Goal: Transaction & Acquisition: Purchase product/service

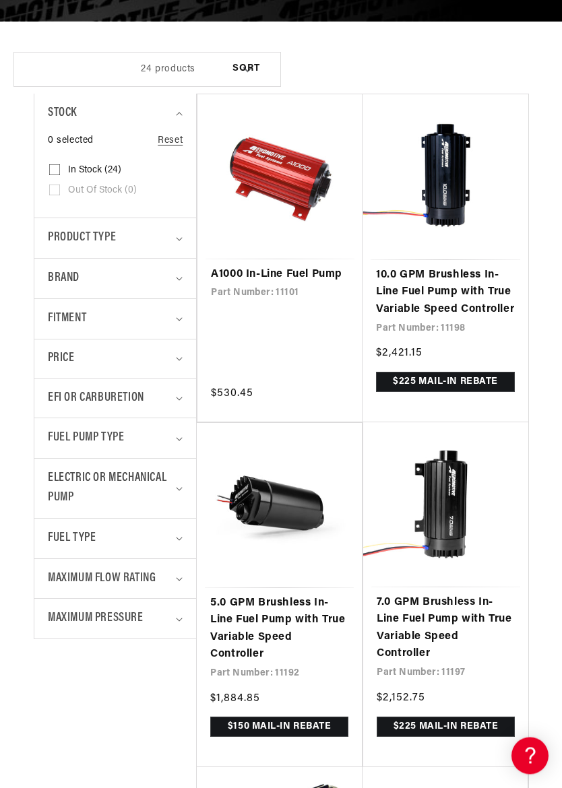
scroll to position [253, 0]
click at [177, 311] on summary "Fitment" at bounding box center [115, 319] width 135 height 40
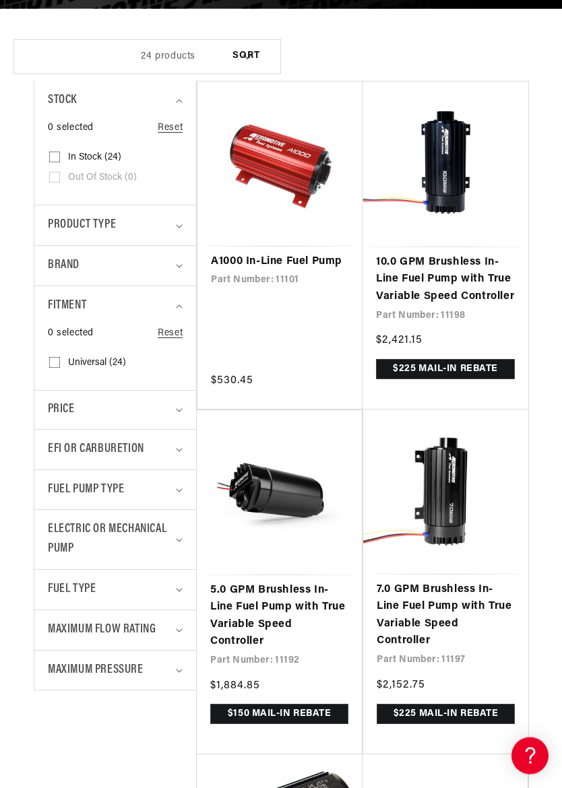
scroll to position [265, 0]
click at [57, 360] on input "Universal (24) Universal (24 products)" at bounding box center [54, 365] width 11 height 11
checkbox input "true"
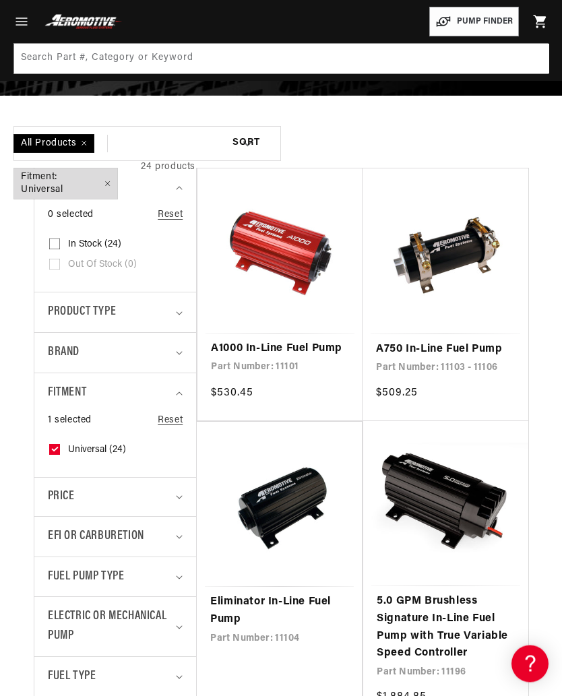
scroll to position [178, 0]
click at [166, 308] on div "Product type" at bounding box center [109, 312] width 123 height 20
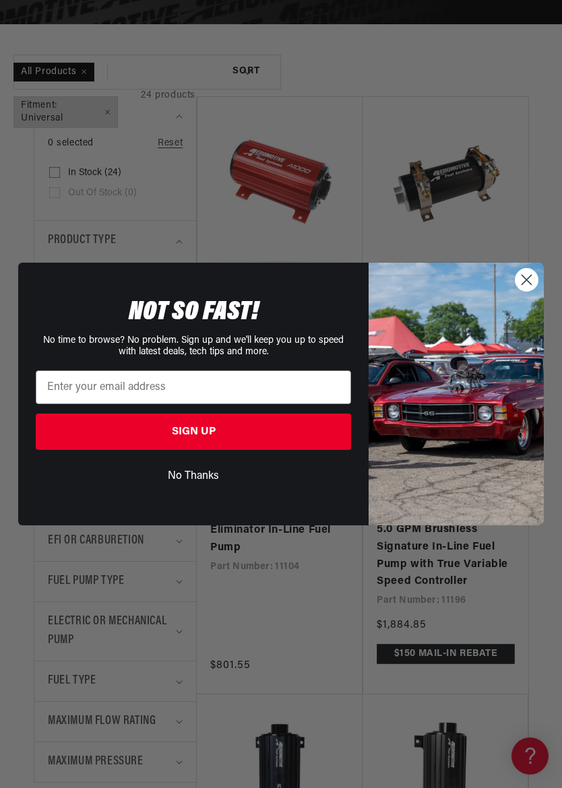
scroll to position [0, 440]
click at [205, 477] on button "No Thanks" at bounding box center [193, 476] width 315 height 26
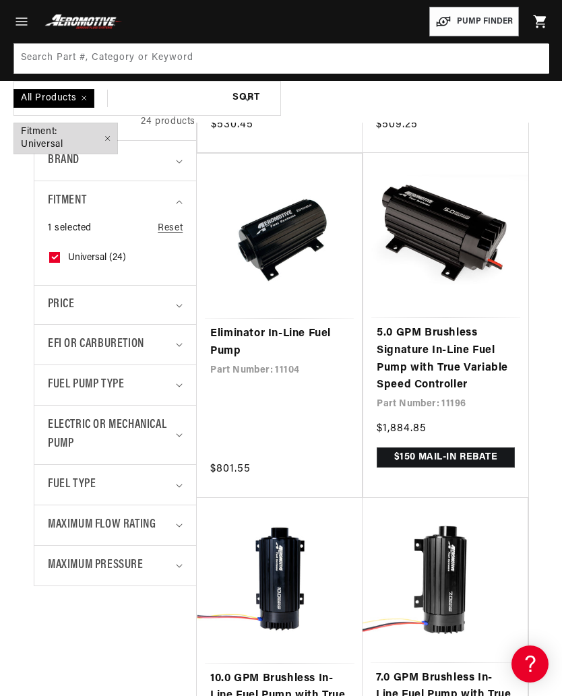
click at [162, 425] on span "Electric or Mechanical Pump" at bounding box center [109, 435] width 123 height 39
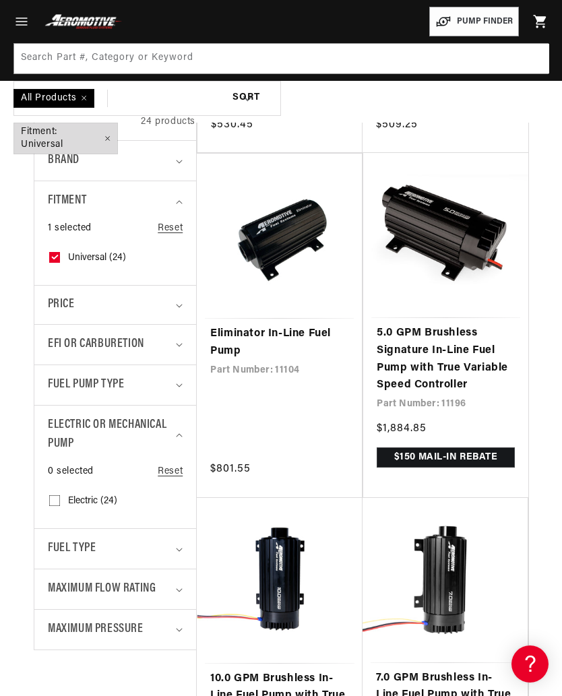
click at [90, 491] on label "Electric (24) Electric (24 products)" at bounding box center [111, 501] width 124 height 20
click at [60, 498] on input "Electric (24) Electric (24 products)" at bounding box center [54, 503] width 11 height 11
checkbox input "true"
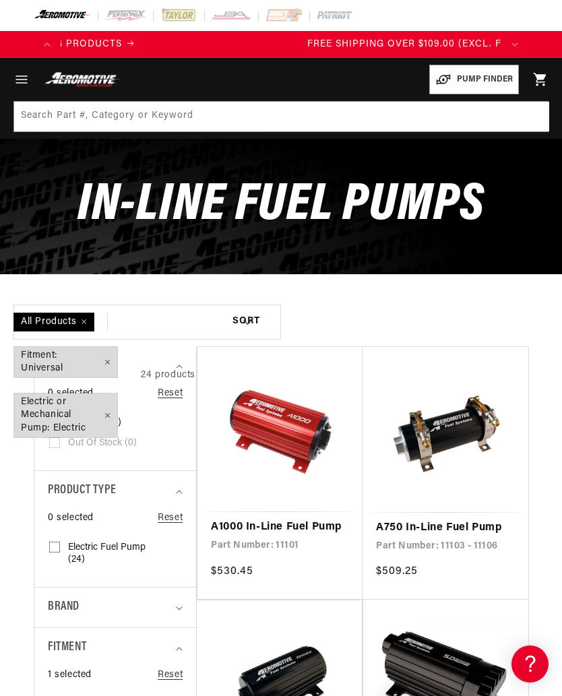
click at [18, 75] on icon "Menu" at bounding box center [21, 79] width 16 height 16
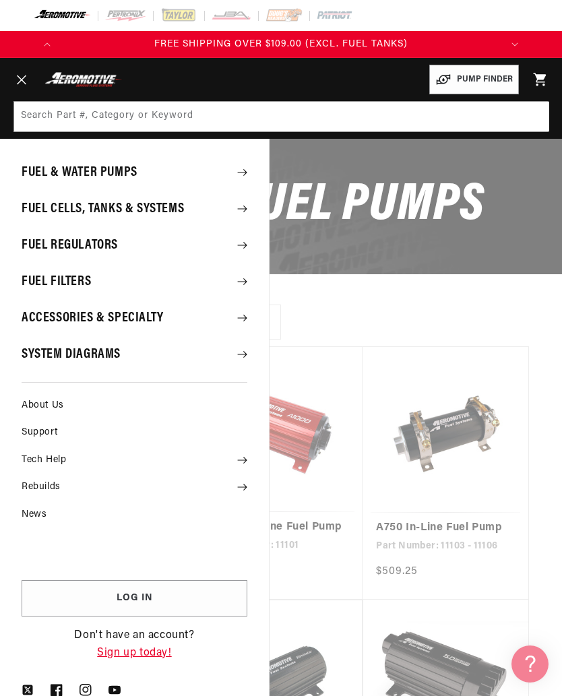
click at [184, 207] on summary "Fuel Cells, Tanks & Systems" at bounding box center [134, 208] width 269 height 35
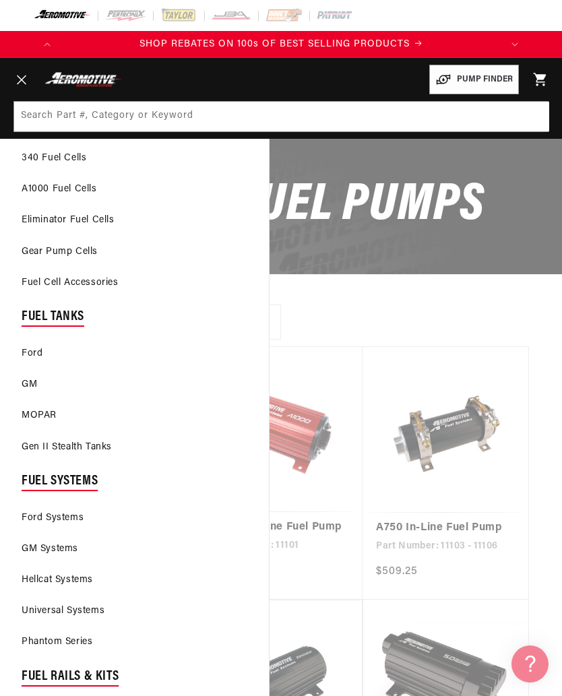
click at [33, 384] on link "GM" at bounding box center [134, 385] width 269 height 30
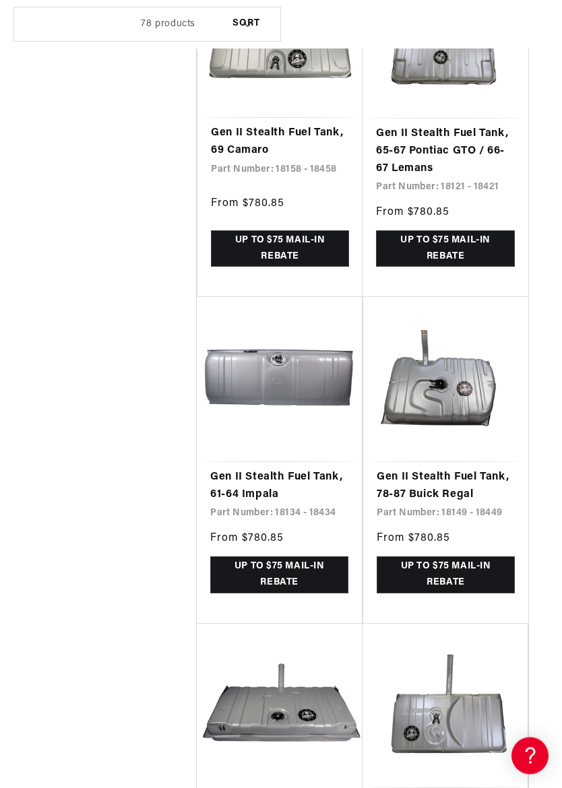
scroll to position [0, 440]
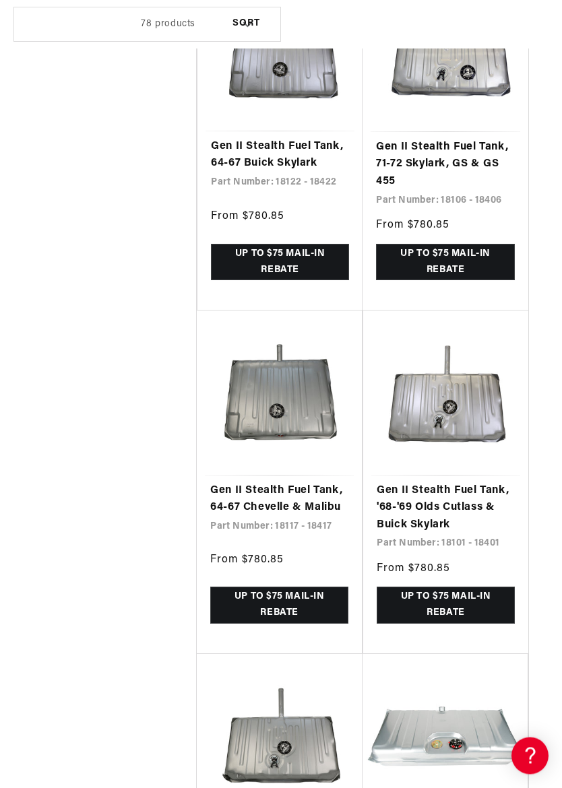
click at [321, 483] on link "Gen II Stealth Fuel Tank, 64-67 Chevelle & Malibu" at bounding box center [279, 500] width 138 height 34
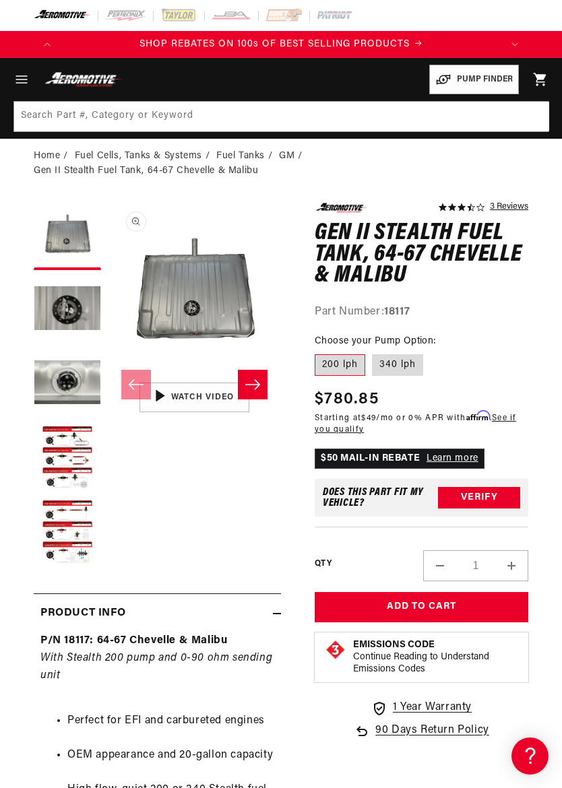
click at [341, 362] on label "200 lph" at bounding box center [339, 365] width 51 height 22
click at [319, 352] on input "200 lph" at bounding box center [318, 352] width 1 height 1
click at [341, 361] on label "200 lph" at bounding box center [339, 365] width 51 height 22
click at [319, 352] on input "200 lph" at bounding box center [318, 352] width 1 height 1
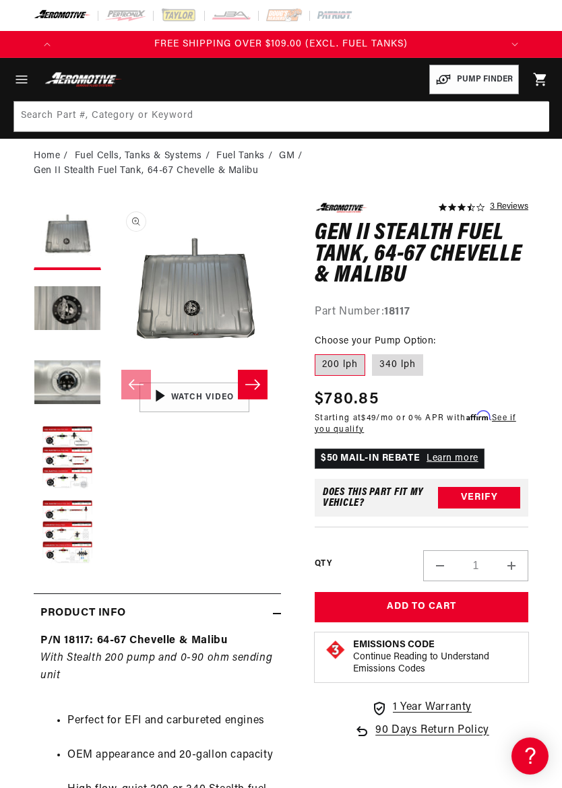
click at [393, 354] on label "340 lph" at bounding box center [397, 365] width 51 height 22
click at [372, 352] on input "340 lph" at bounding box center [372, 352] width 1 height 1
radio input "true"
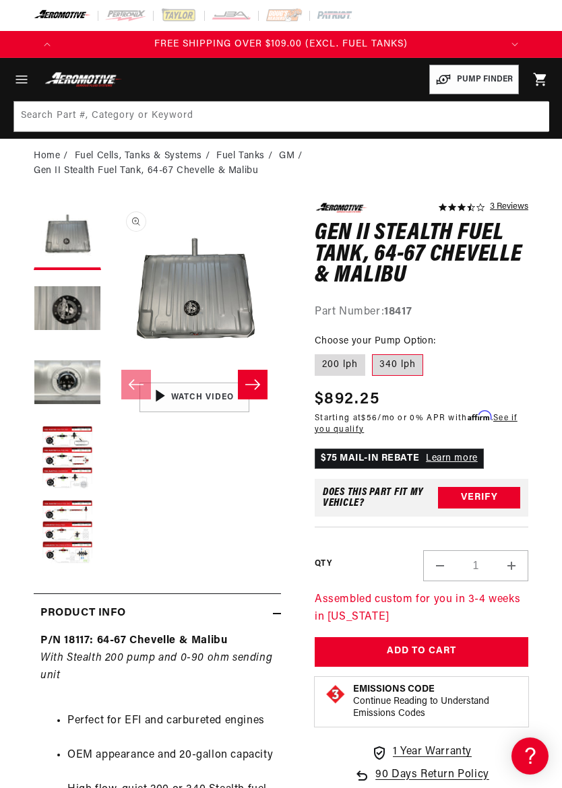
click at [353, 356] on label "200 lph" at bounding box center [339, 365] width 51 height 22
click at [319, 352] on input "200 lph" at bounding box center [318, 352] width 1 height 1
radio input "true"
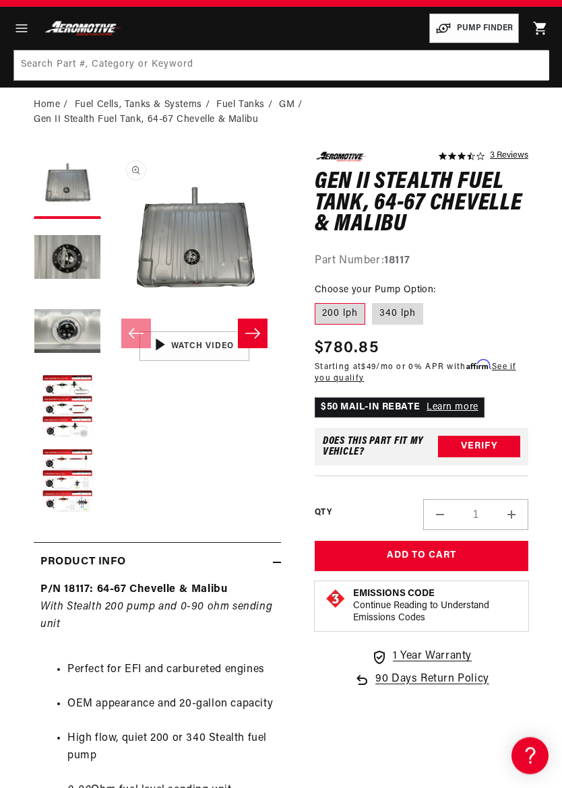
scroll to position [52, 0]
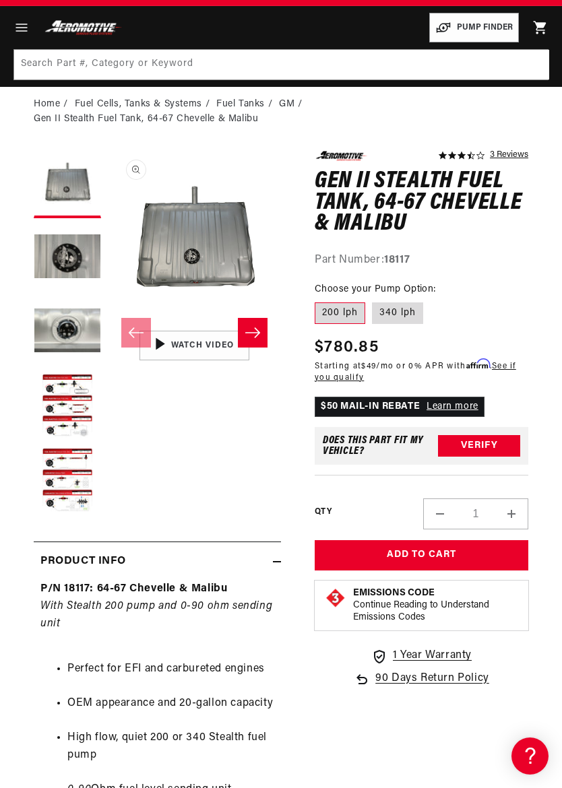
click at [66, 395] on button "Load image 4 in gallery view" at bounding box center [67, 406] width 67 height 67
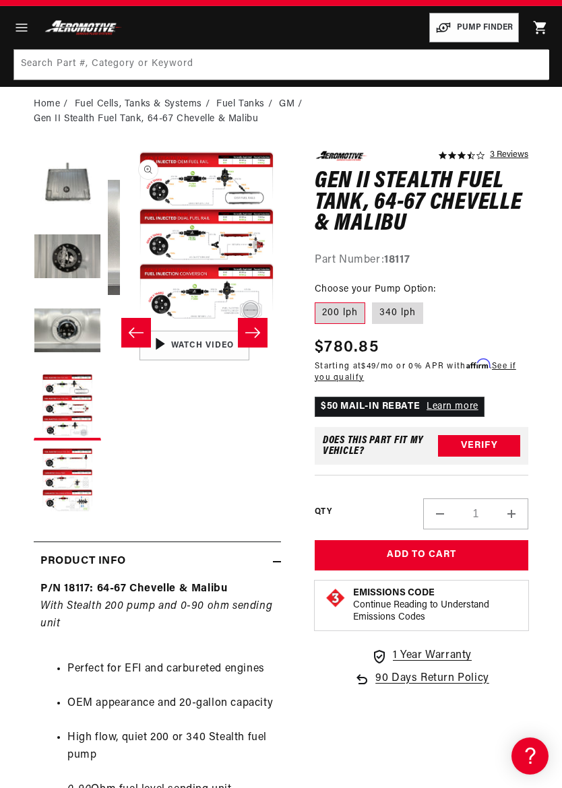
scroll to position [0, 519]
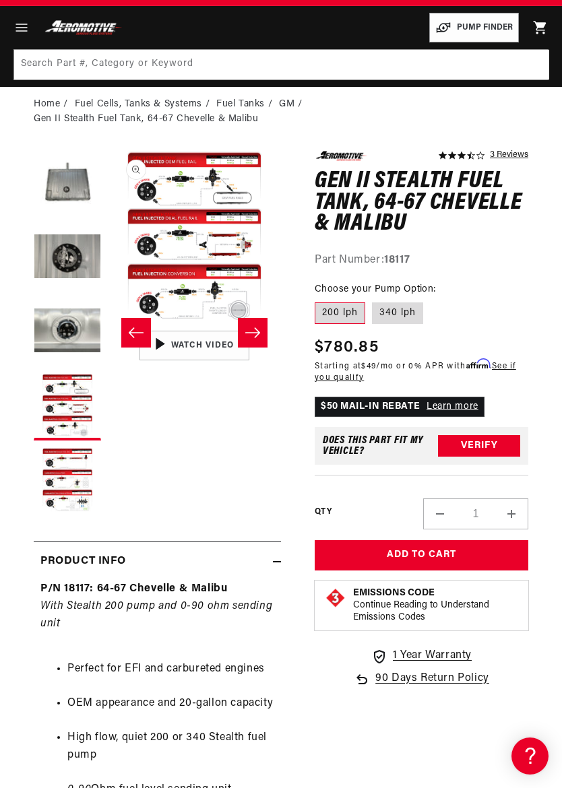
click at [57, 469] on button "Load image 5 in gallery view" at bounding box center [67, 480] width 67 height 67
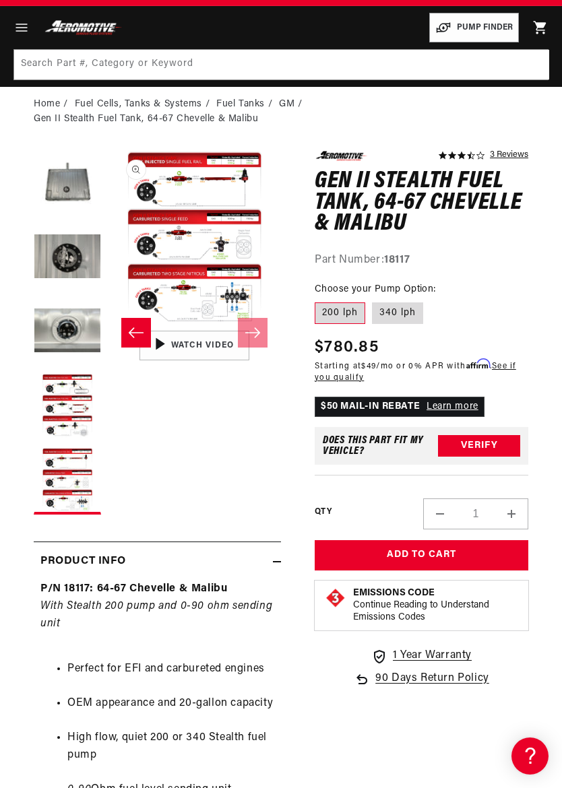
scroll to position [0, 440]
click at [62, 334] on button "Load image 3 in gallery view" at bounding box center [67, 332] width 67 height 67
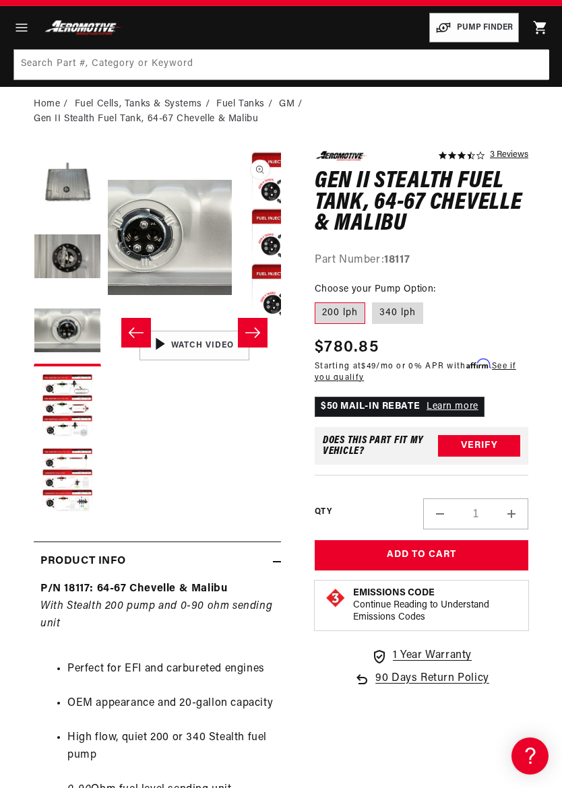
scroll to position [0, 346]
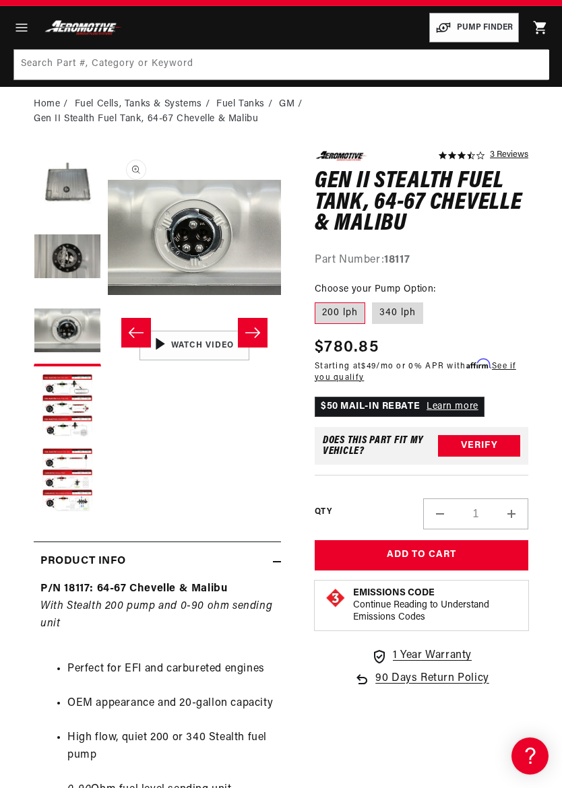
click at [71, 322] on button "Load image 3 in gallery view" at bounding box center [67, 332] width 67 height 67
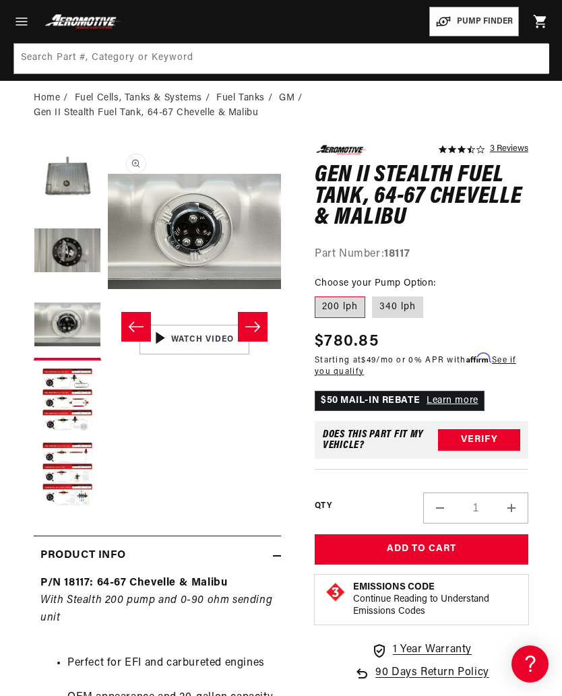
scroll to position [55, 0]
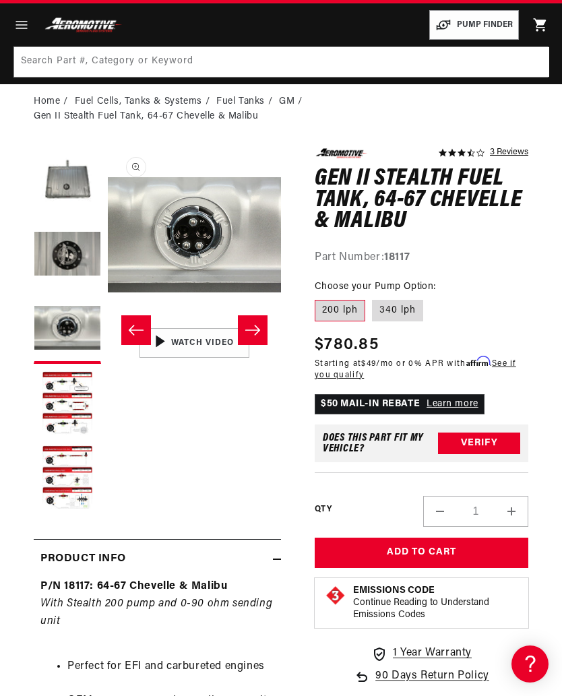
click at [69, 253] on button "Load image 2 in gallery view" at bounding box center [67, 255] width 67 height 67
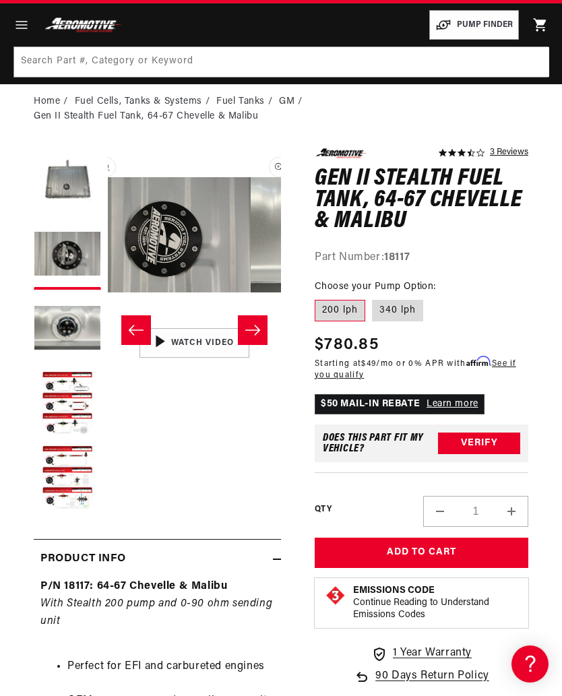
scroll to position [0, 0]
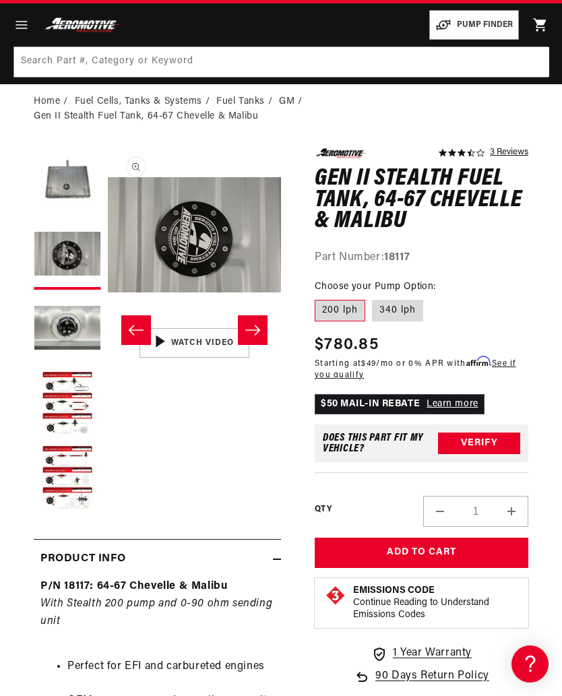
click at [56, 253] on button "Load image 2 in gallery view" at bounding box center [67, 255] width 67 height 67
click at [58, 319] on button "Load image 3 in gallery view" at bounding box center [67, 329] width 67 height 67
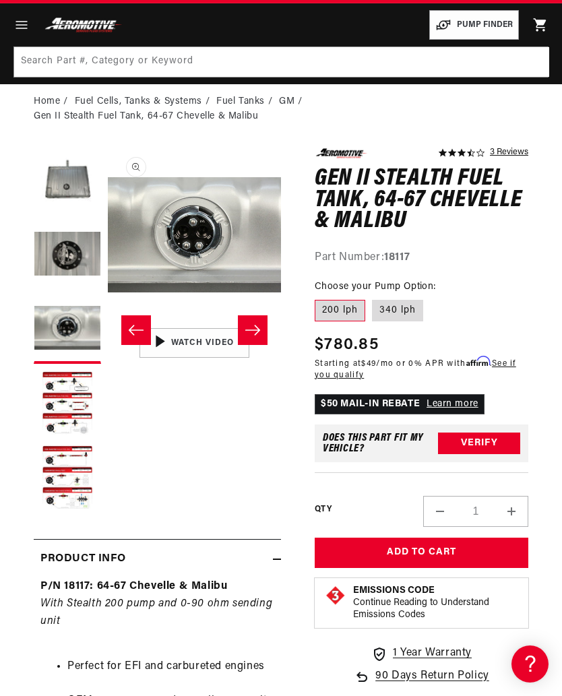
click at [58, 156] on button "Load image 1 in gallery view" at bounding box center [67, 181] width 67 height 67
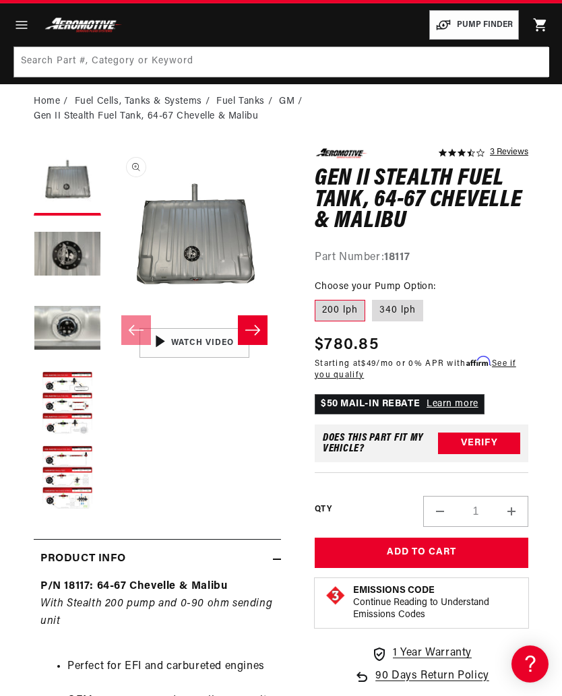
click at [108, 321] on button "Open media 1 in modal" at bounding box center [108, 321] width 0 height 0
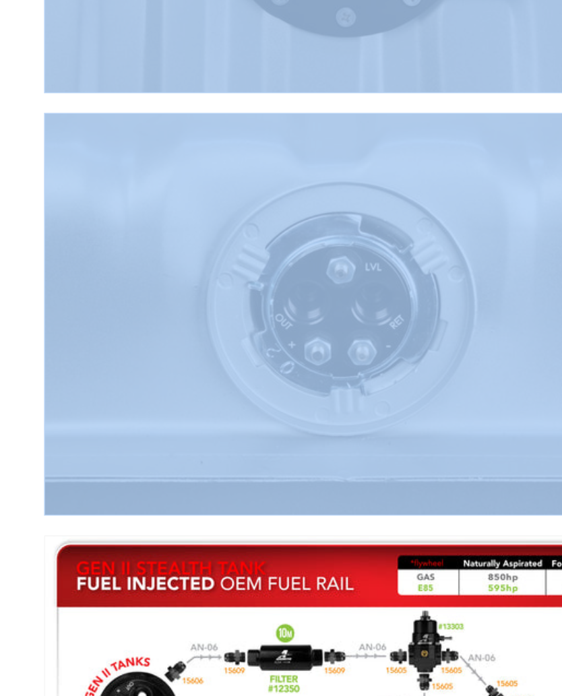
click at [316, 169] on img "Media gallery" at bounding box center [280, 307] width 413 height 276
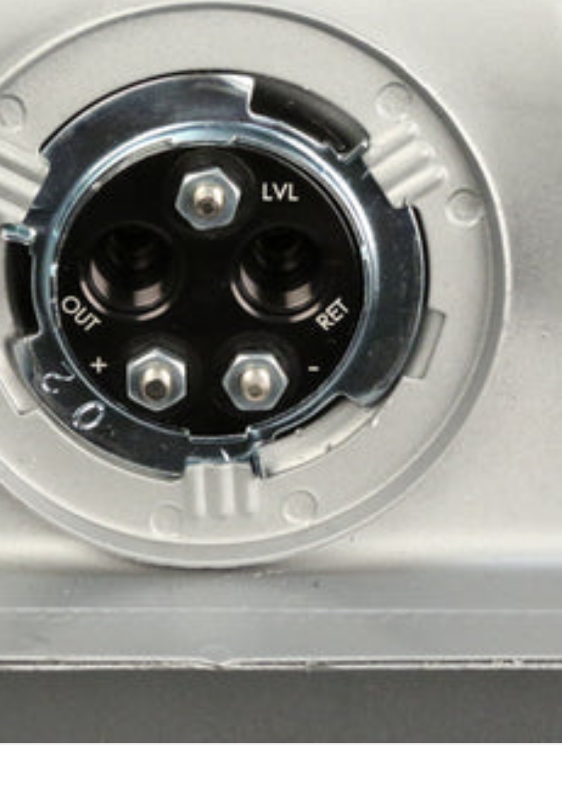
click at [137, 127] on img "Media gallery" at bounding box center [280, 265] width 413 height 276
